Goal: Complete application form: Complete application form

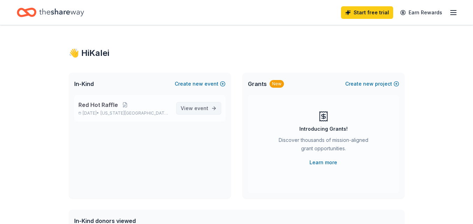
click at [211, 106] on link "View event" at bounding box center [198, 108] width 45 height 13
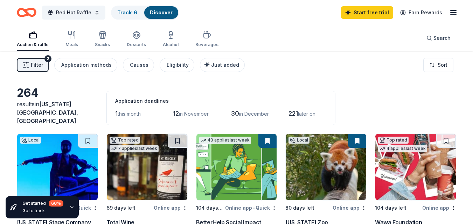
click at [330, 145] on img at bounding box center [326, 167] width 81 height 67
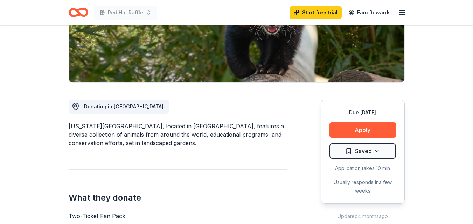
scroll to position [139, 0]
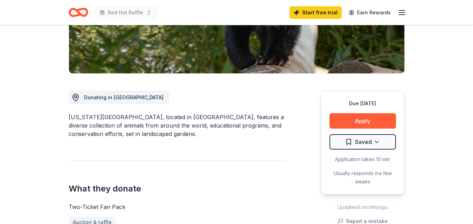
click at [359, 122] on button "Apply" at bounding box center [362, 120] width 67 height 15
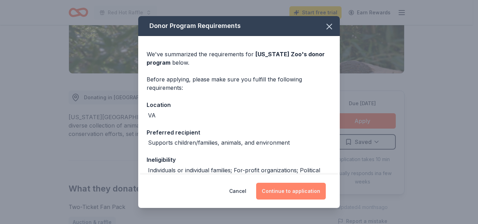
click at [290, 195] on button "Continue to application" at bounding box center [291, 191] width 70 height 17
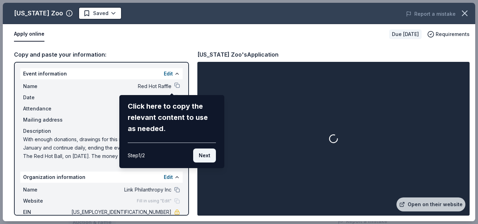
click at [213, 156] on button "Next" at bounding box center [204, 156] width 23 height 14
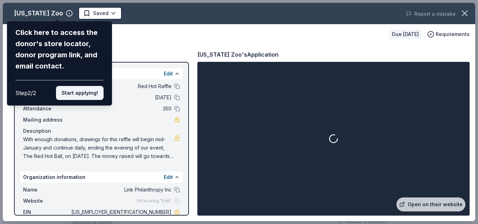
click at [96, 92] on button "Start applying!" at bounding box center [80, 93] width 48 height 14
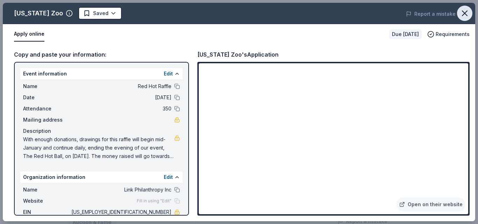
click at [469, 13] on icon "button" at bounding box center [465, 13] width 10 height 10
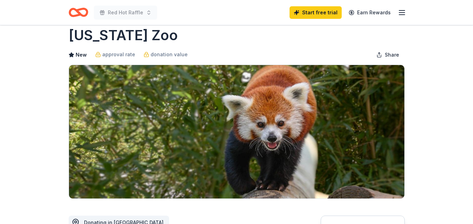
scroll to position [0, 0]
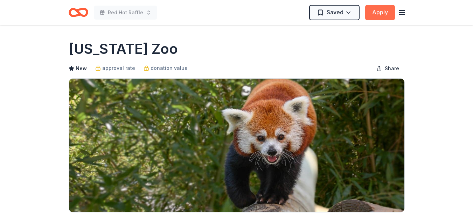
click at [372, 16] on button "Apply" at bounding box center [380, 12] width 30 height 15
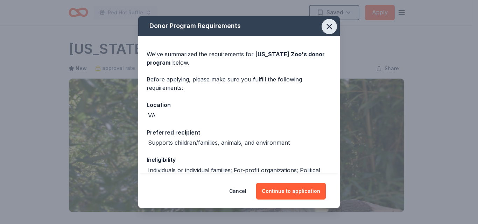
click at [327, 26] on icon "button" at bounding box center [329, 26] width 5 height 5
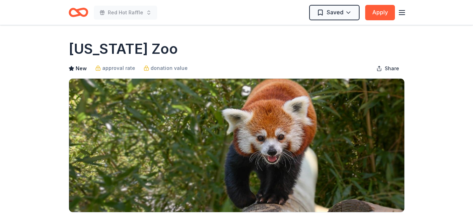
click at [74, 13] on icon "Home" at bounding box center [79, 12] width 20 height 16
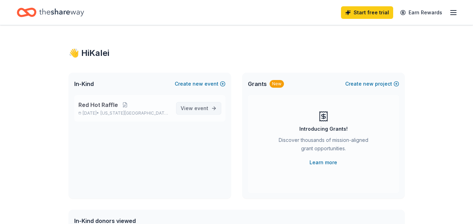
click at [198, 111] on span "event" at bounding box center [201, 108] width 14 height 6
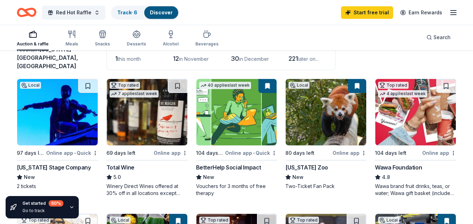
scroll to position [56, 0]
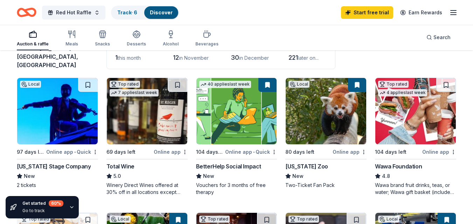
click at [70, 118] on img at bounding box center [57, 111] width 81 height 67
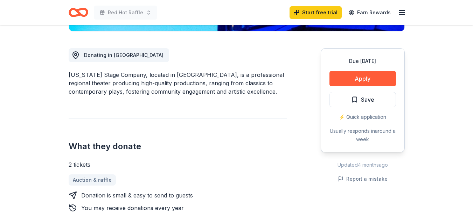
scroll to position [182, 0]
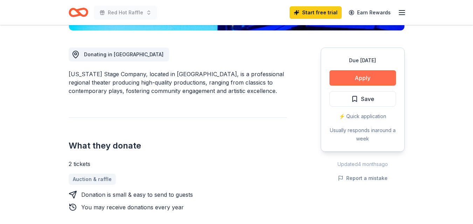
click at [360, 78] on button "Apply" at bounding box center [362, 77] width 67 height 15
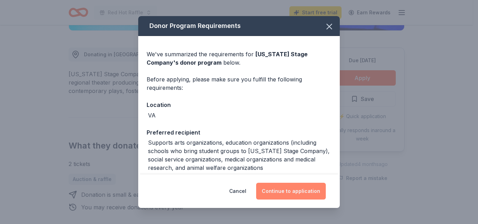
click at [286, 190] on button "Continue to application" at bounding box center [291, 191] width 70 height 17
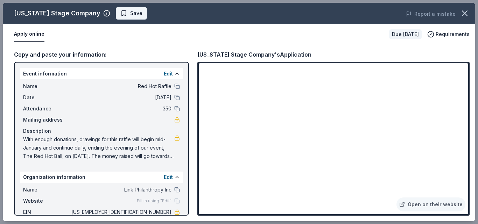
click at [130, 13] on span "Save" at bounding box center [136, 13] width 12 height 8
click at [465, 16] on icon "button" at bounding box center [465, 13] width 10 height 10
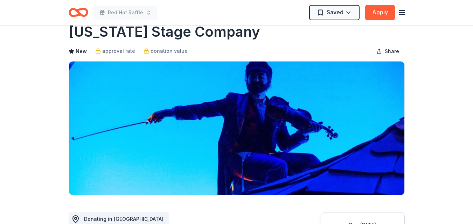
scroll to position [0, 0]
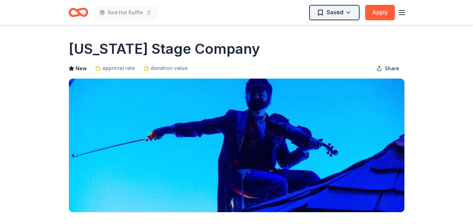
click at [347, 15] on html "Red Hot Raffle Saved Apply Due in 97 days Share Virginia Stage Company New appr…" at bounding box center [236, 112] width 473 height 224
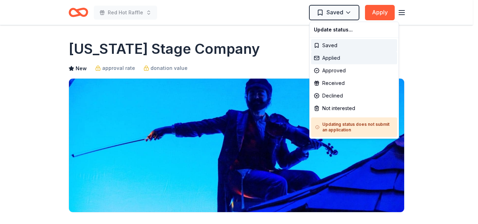
click at [335, 55] on div "Applied" at bounding box center [354, 58] width 86 height 13
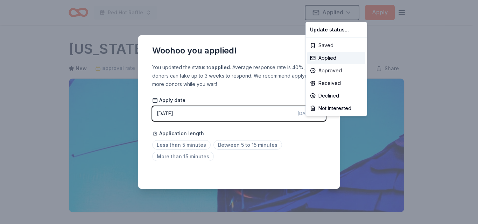
click at [267, 112] on html "Red Hot Raffle Applied Apply Due in 97 days Share Virginia Stage Company New ap…" at bounding box center [239, 112] width 478 height 224
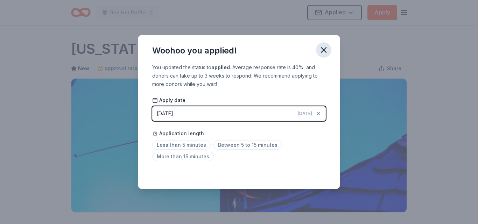
click at [326, 51] on icon "button" at bounding box center [324, 50] width 10 height 10
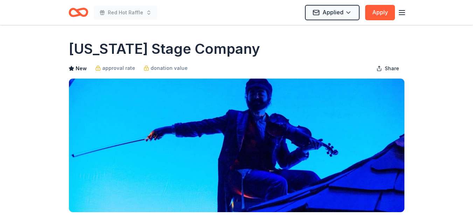
click at [80, 13] on icon "Home" at bounding box center [81, 12] width 11 height 7
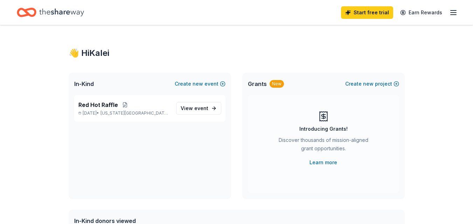
click at [456, 12] on icon "button" at bounding box center [453, 12] width 8 height 8
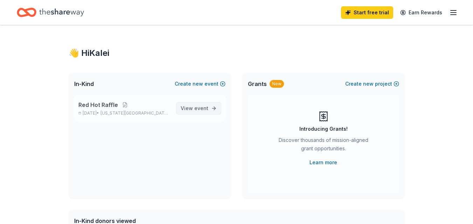
click at [203, 105] on span "View event" at bounding box center [195, 108] width 28 height 8
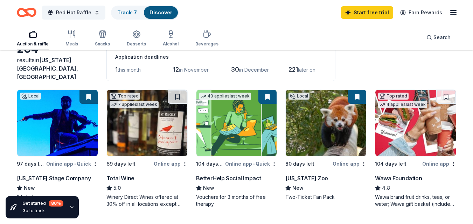
scroll to position [56, 0]
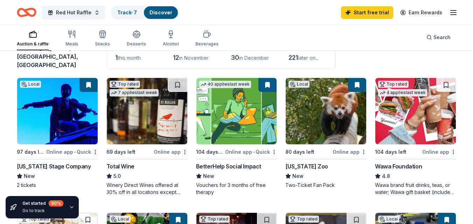
click at [324, 127] on img at bounding box center [326, 111] width 81 height 67
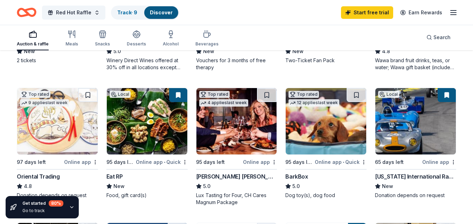
scroll to position [182, 0]
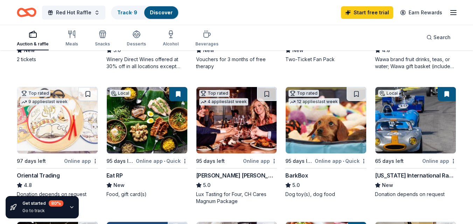
click at [163, 127] on img at bounding box center [147, 120] width 81 height 67
click at [406, 125] on img at bounding box center [415, 120] width 81 height 67
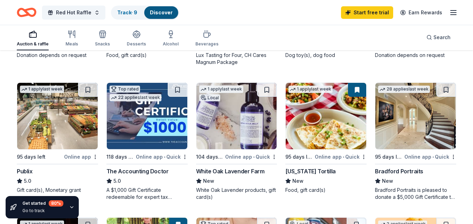
scroll to position [322, 0]
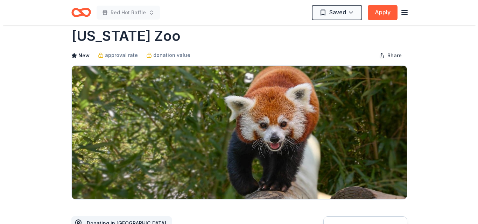
scroll to position [14, 0]
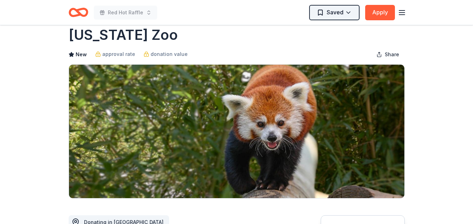
click at [345, 16] on html "Red Hot Raffle Saved Apply Due in 80 days Share Virginia Zoo New approval rate …" at bounding box center [236, 98] width 473 height 224
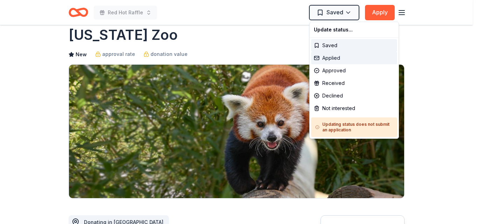
click at [338, 58] on div "Applied" at bounding box center [354, 58] width 86 height 13
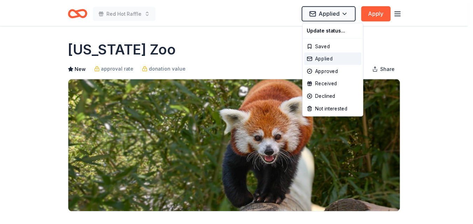
scroll to position [0, 0]
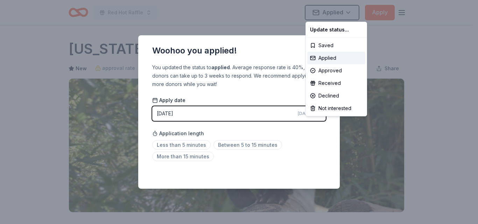
click at [306, 132] on html "Red Hot Raffle Applied Apply Due in 80 days Share Virginia Zoo New approval rat…" at bounding box center [239, 112] width 478 height 224
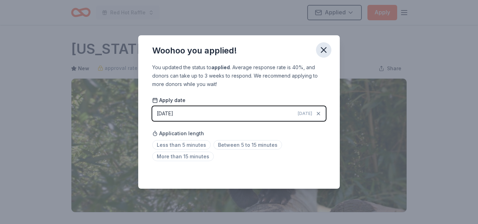
click at [325, 52] on icon "button" at bounding box center [323, 50] width 5 height 5
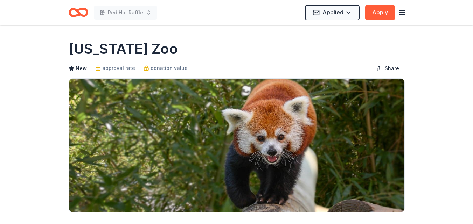
click at [401, 14] on icon "button" at bounding box center [402, 12] width 8 height 8
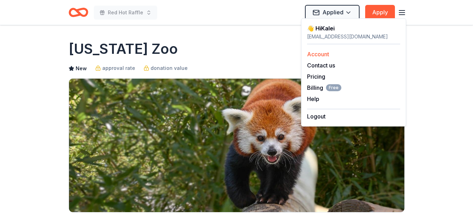
click at [322, 53] on link "Account" at bounding box center [318, 54] width 22 height 7
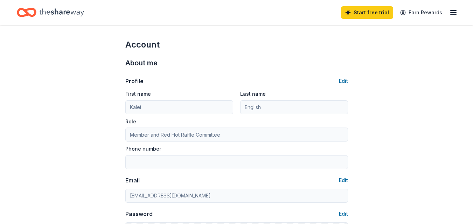
click at [46, 14] on icon "Home" at bounding box center [61, 12] width 45 height 8
click at [43, 12] on icon "Home" at bounding box center [61, 12] width 45 height 8
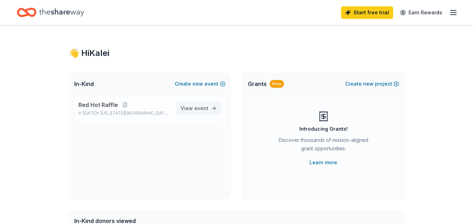
click at [197, 106] on span "event" at bounding box center [201, 108] width 14 height 6
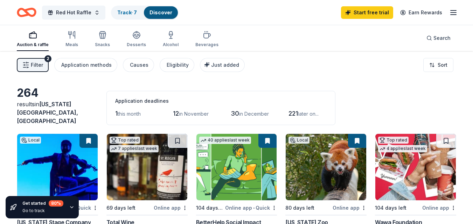
click at [130, 111] on span "this month" at bounding box center [129, 114] width 23 height 6
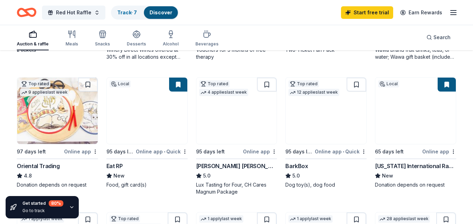
scroll to position [196, 0]
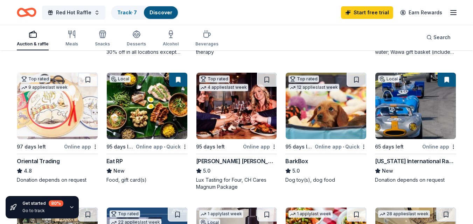
click at [246, 100] on img at bounding box center [236, 106] width 81 height 67
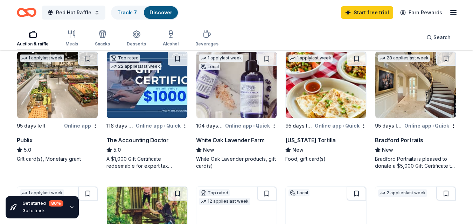
scroll to position [350, 0]
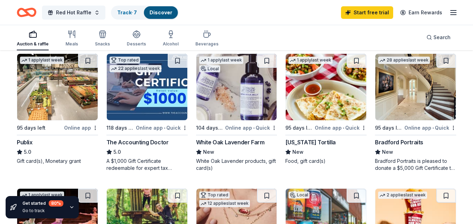
click at [355, 55] on button at bounding box center [357, 61] width 20 height 14
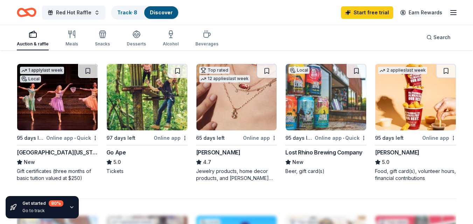
scroll to position [476, 0]
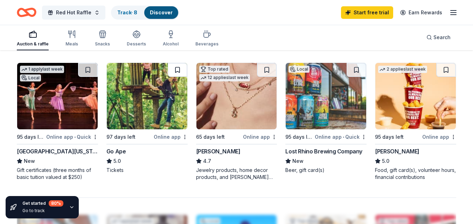
click at [180, 64] on button at bounding box center [178, 70] width 20 height 14
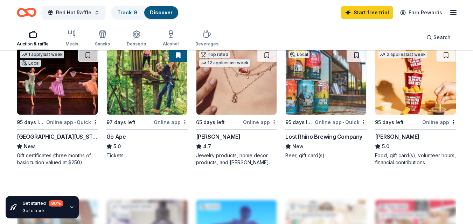
scroll to position [490, 0]
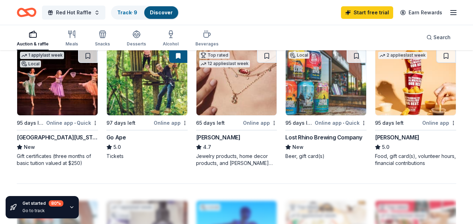
click at [149, 104] on img at bounding box center [147, 82] width 81 height 67
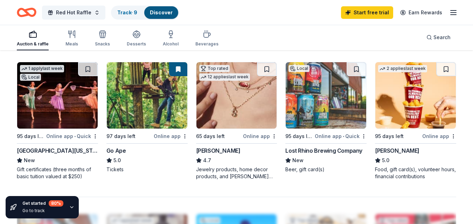
scroll to position [476, 0]
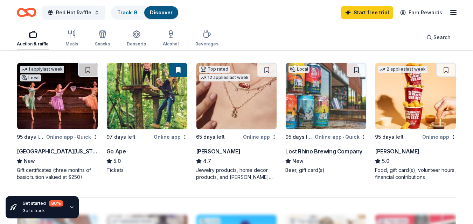
click at [169, 133] on div "Online app" at bounding box center [171, 137] width 34 height 9
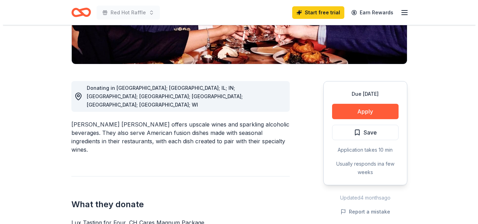
scroll to position [182, 0]
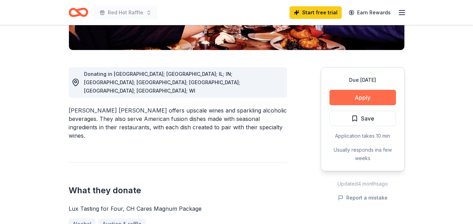
click at [347, 90] on button "Apply" at bounding box center [362, 97] width 67 height 15
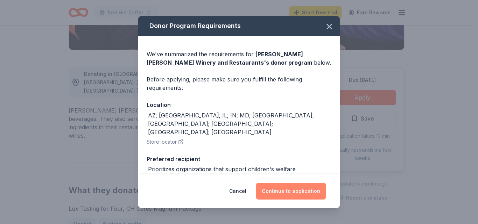
click at [294, 193] on button "Continue to application" at bounding box center [291, 191] width 70 height 17
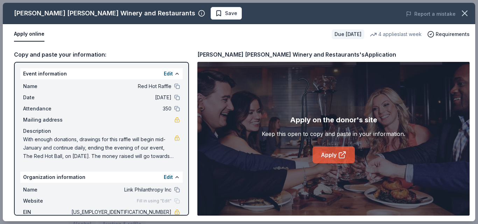
click at [343, 152] on icon at bounding box center [342, 155] width 8 height 8
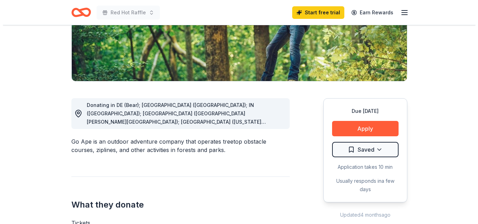
scroll to position [140, 0]
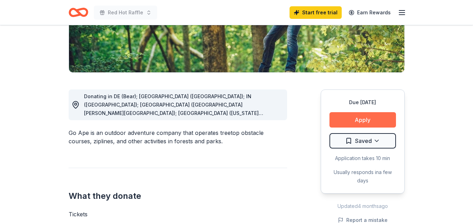
click at [364, 118] on button "Apply" at bounding box center [362, 119] width 67 height 15
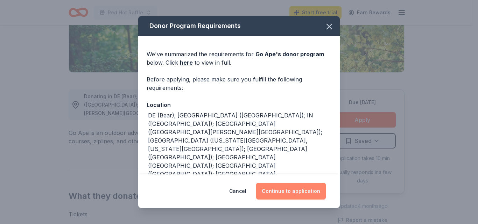
click at [304, 192] on button "Continue to application" at bounding box center [291, 191] width 70 height 17
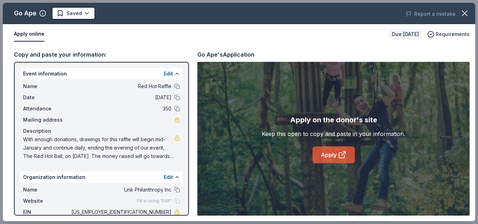
click at [330, 155] on link "Apply" at bounding box center [334, 155] width 42 height 17
click at [331, 156] on link "Apply" at bounding box center [334, 155] width 42 height 17
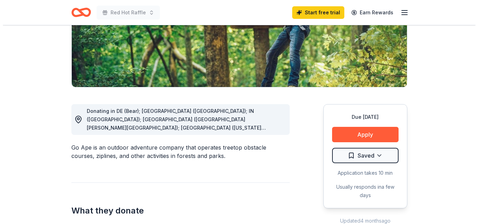
scroll to position [126, 0]
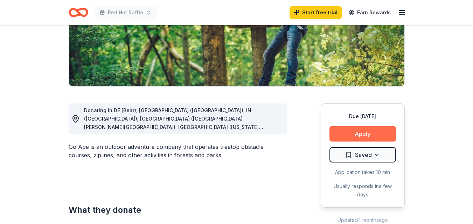
click at [347, 136] on button "Apply" at bounding box center [362, 133] width 67 height 15
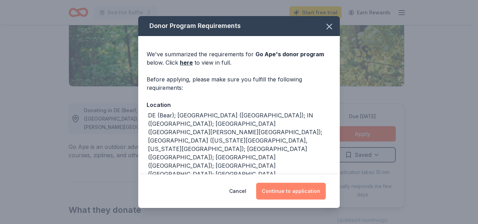
click at [300, 188] on button "Continue to application" at bounding box center [291, 191] width 70 height 17
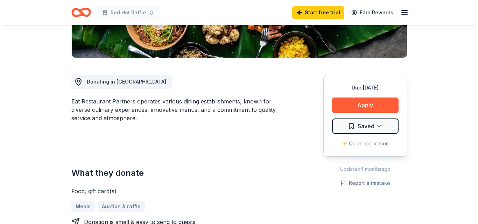
scroll to position [210, 0]
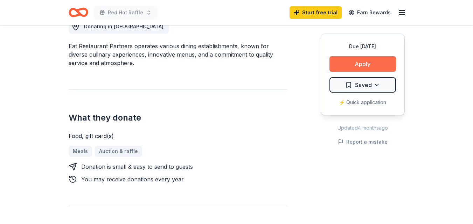
click at [356, 63] on button "Apply" at bounding box center [362, 63] width 67 height 15
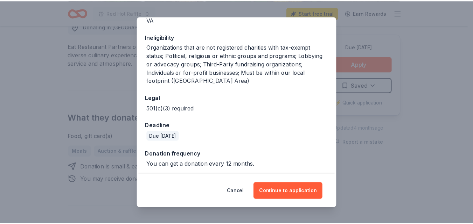
scroll to position [98, 0]
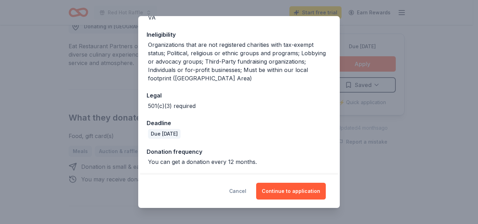
click at [244, 189] on button "Cancel" at bounding box center [237, 191] width 17 height 17
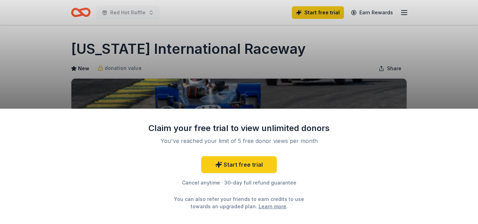
click at [362, 60] on div "Claim your free trial to view unlimited donors You've reached your limit of 5 f…" at bounding box center [239, 112] width 478 height 224
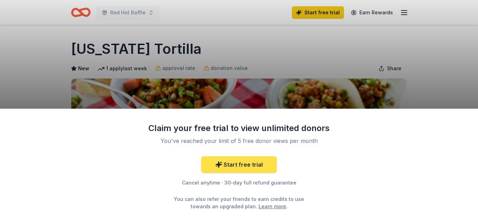
click at [218, 167] on icon at bounding box center [218, 164] width 7 height 7
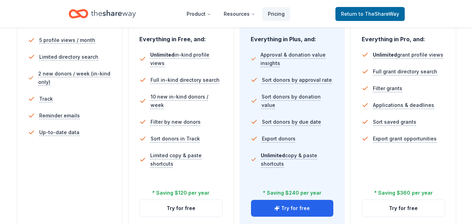
scroll to position [238, 0]
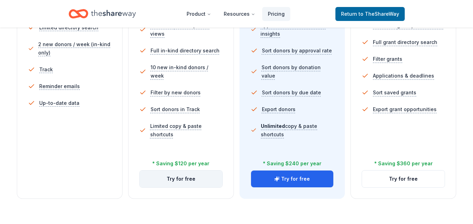
click at [200, 177] on button "Try for free" at bounding box center [181, 179] width 83 height 17
